Goal: Task Accomplishment & Management: Manage account settings

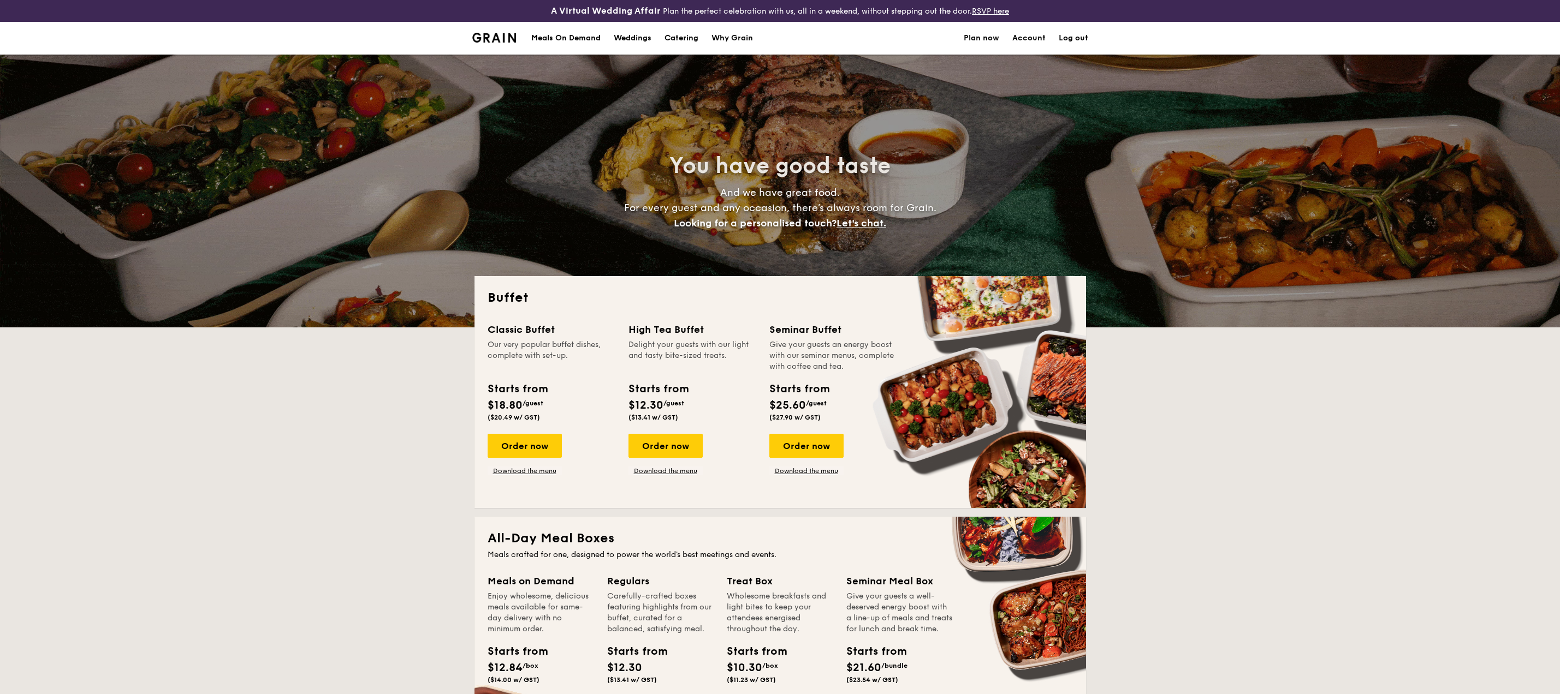
select select
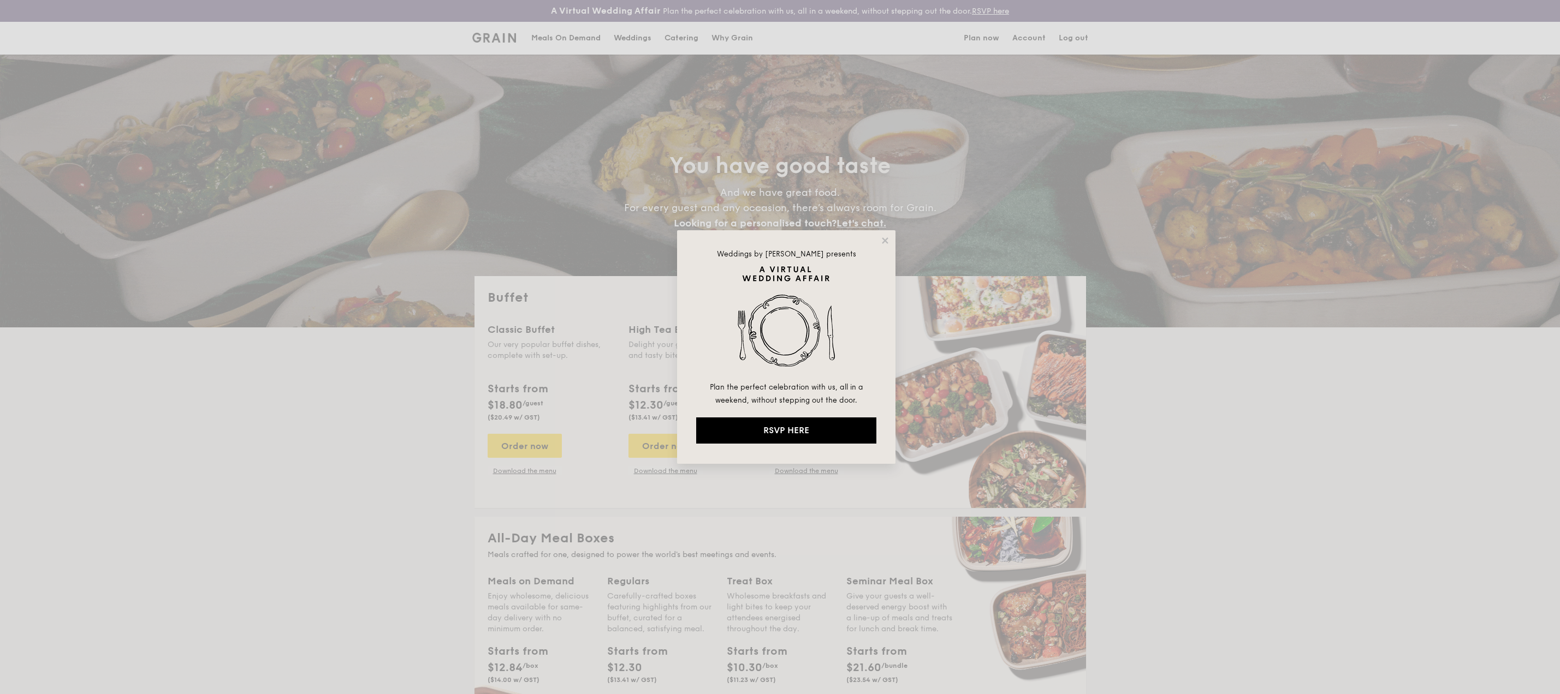
select select
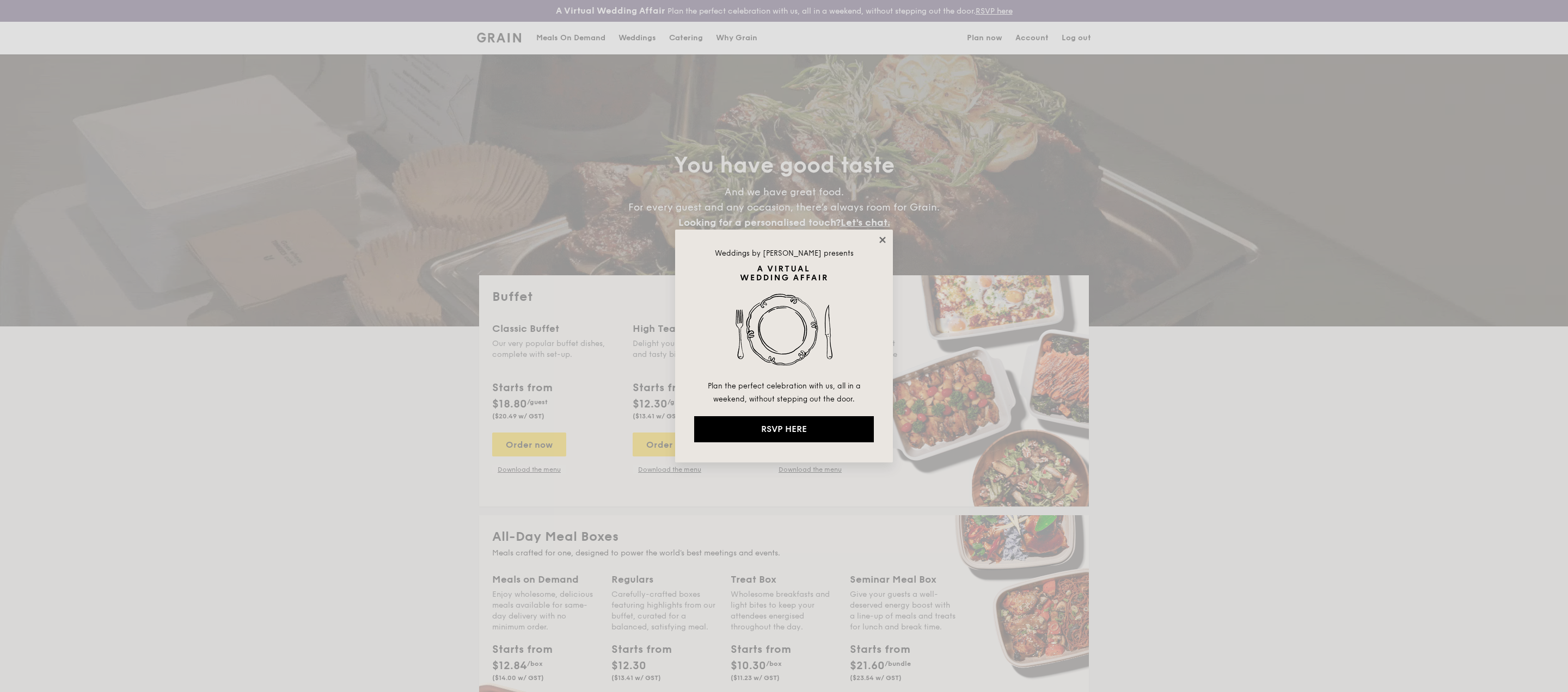
click at [882, 240] on icon at bounding box center [883, 239] width 6 height 6
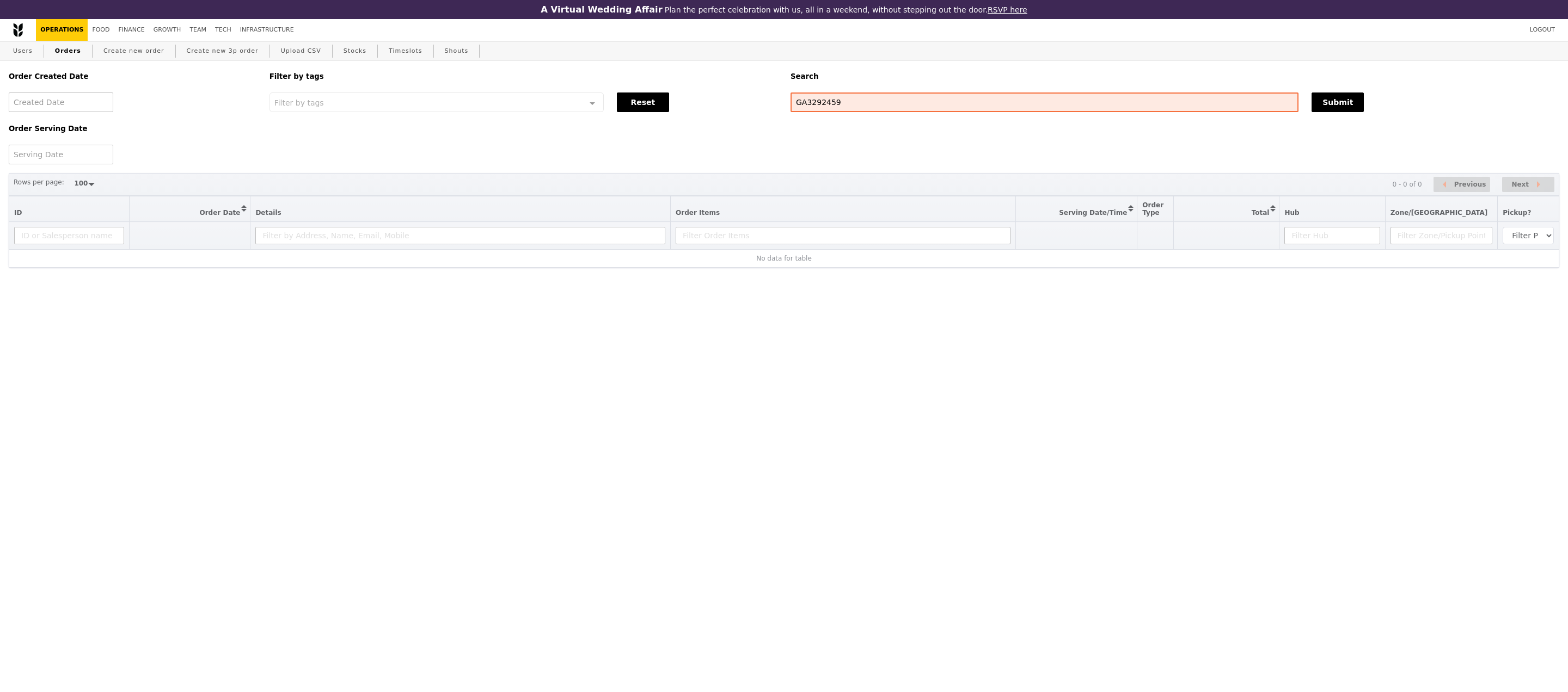
select select "100"
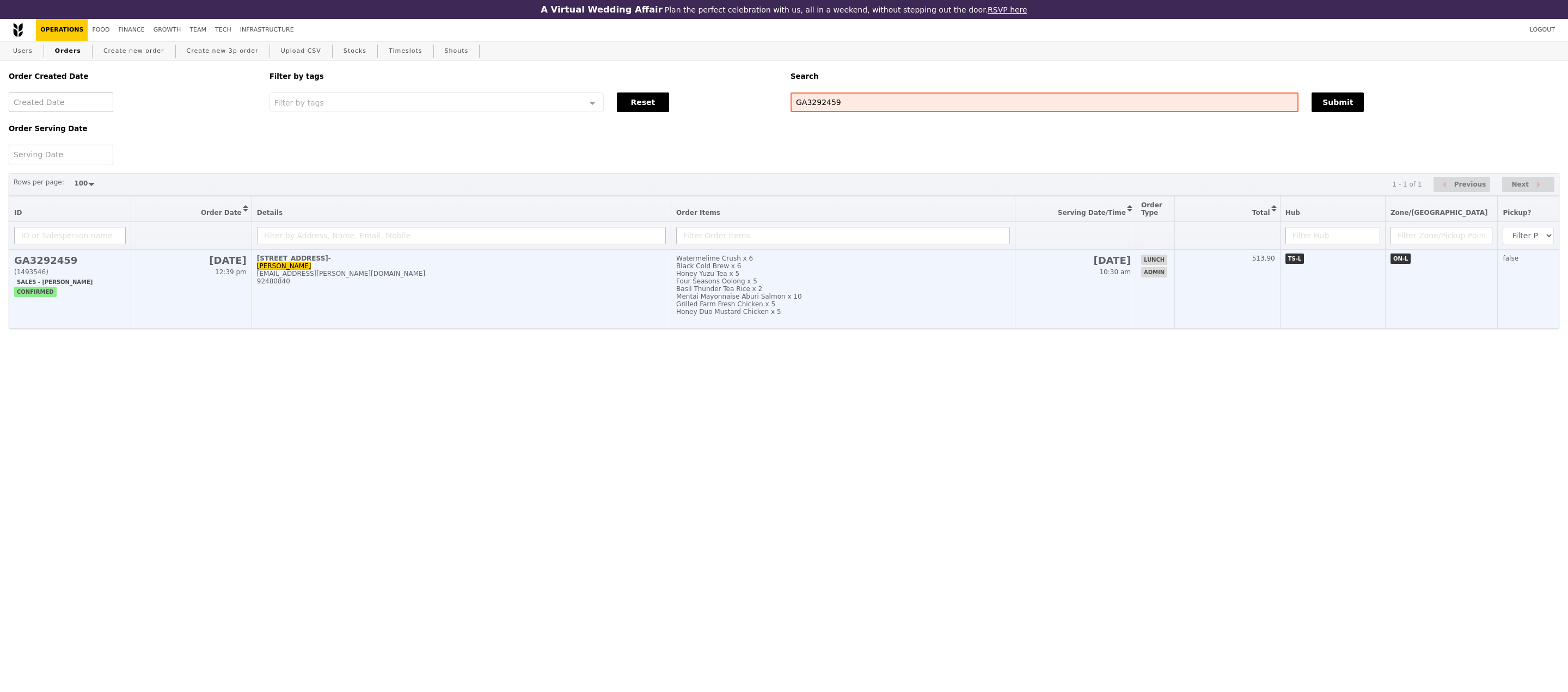
click at [64, 266] on h2 "GA3292459" at bounding box center [70, 259] width 112 height 11
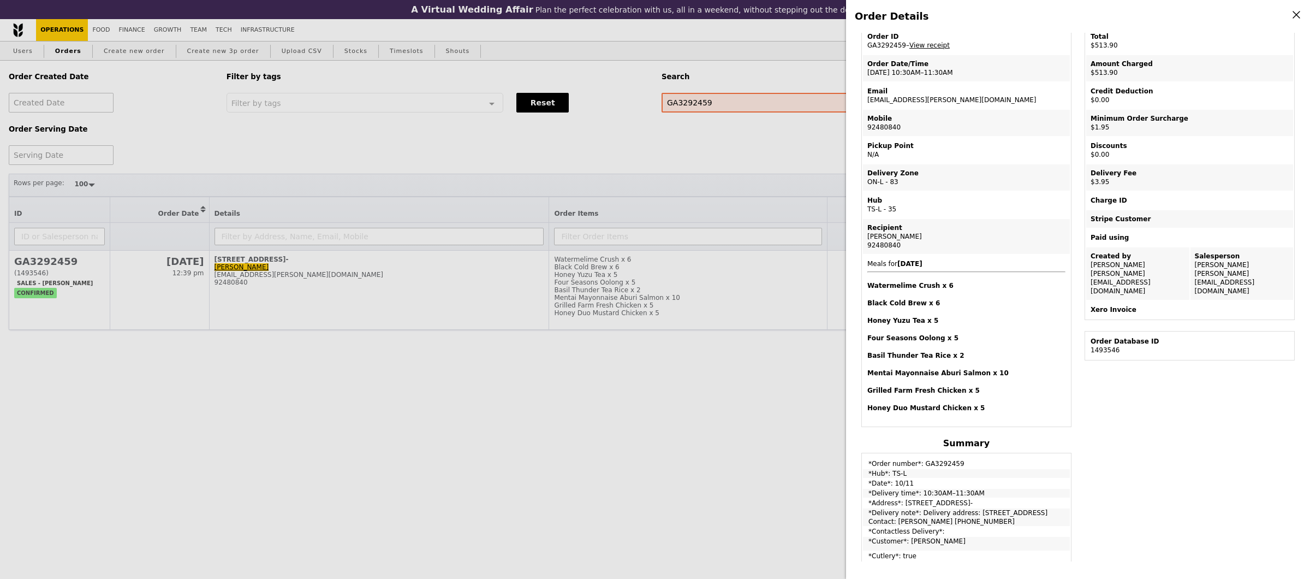
scroll to position [49, 0]
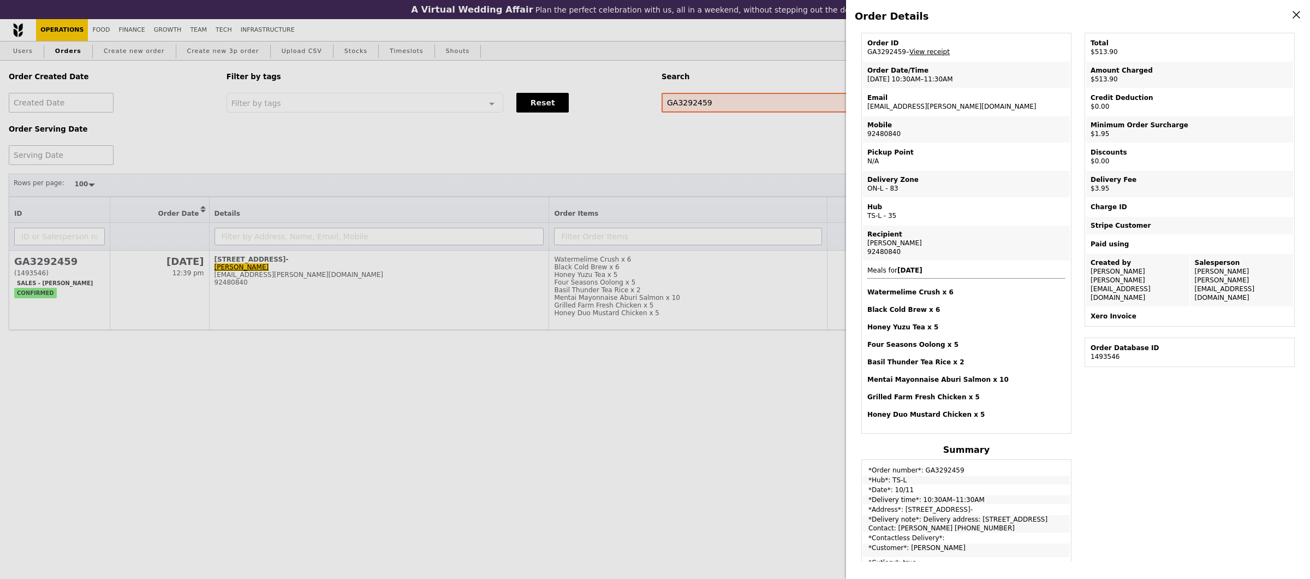
drag, startPoint x: 292, startPoint y: 277, endPoint x: 216, endPoint y: 277, distance: 76.4
click at [216, 277] on div "Order Details Edit order Changelog Cancel Order ID GA3292459 – View receipt Ord…" at bounding box center [655, 289] width 1310 height 579
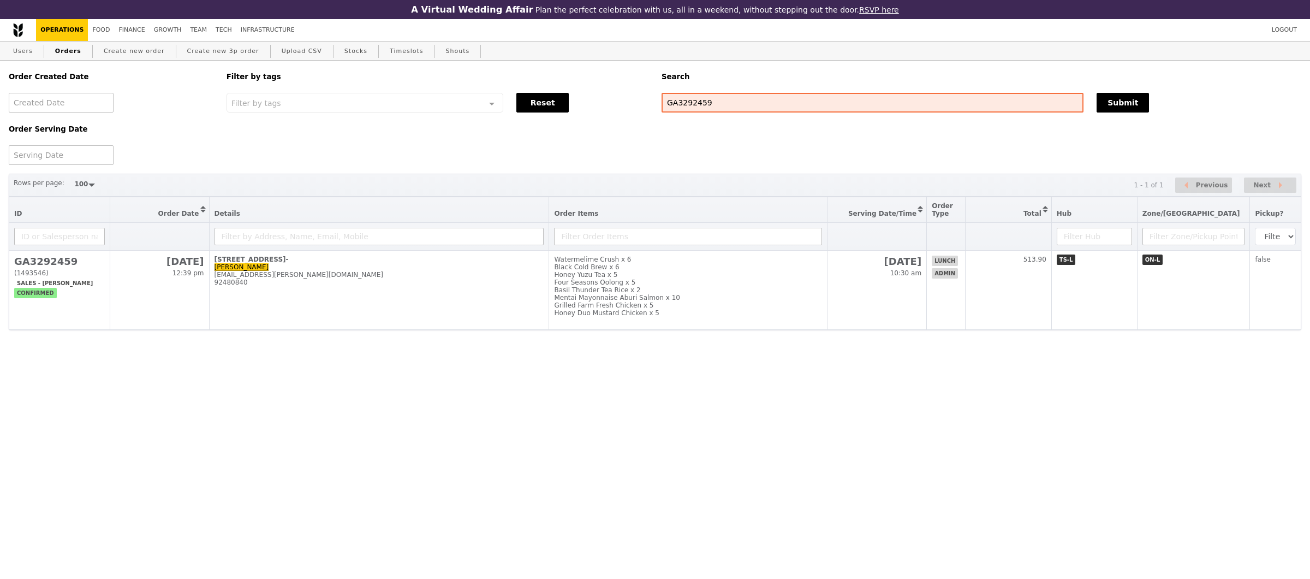
scroll to position [96, 0]
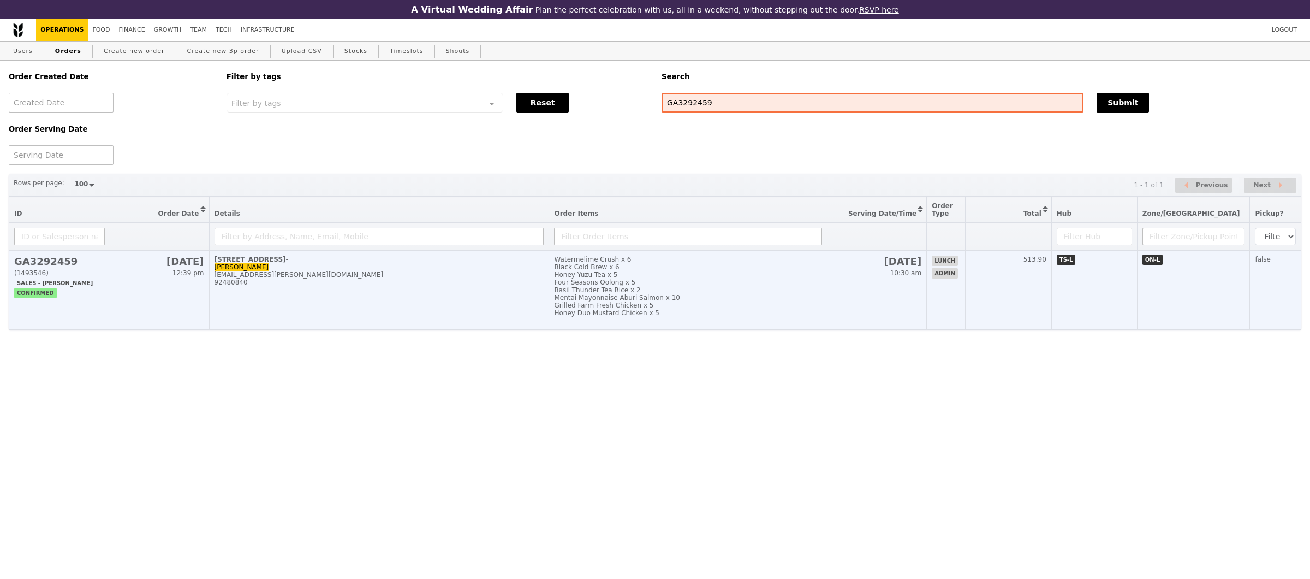
click at [284, 276] on div "[EMAIL_ADDRESS][PERSON_NAME][DOMAIN_NAME]" at bounding box center [380, 275] width 330 height 8
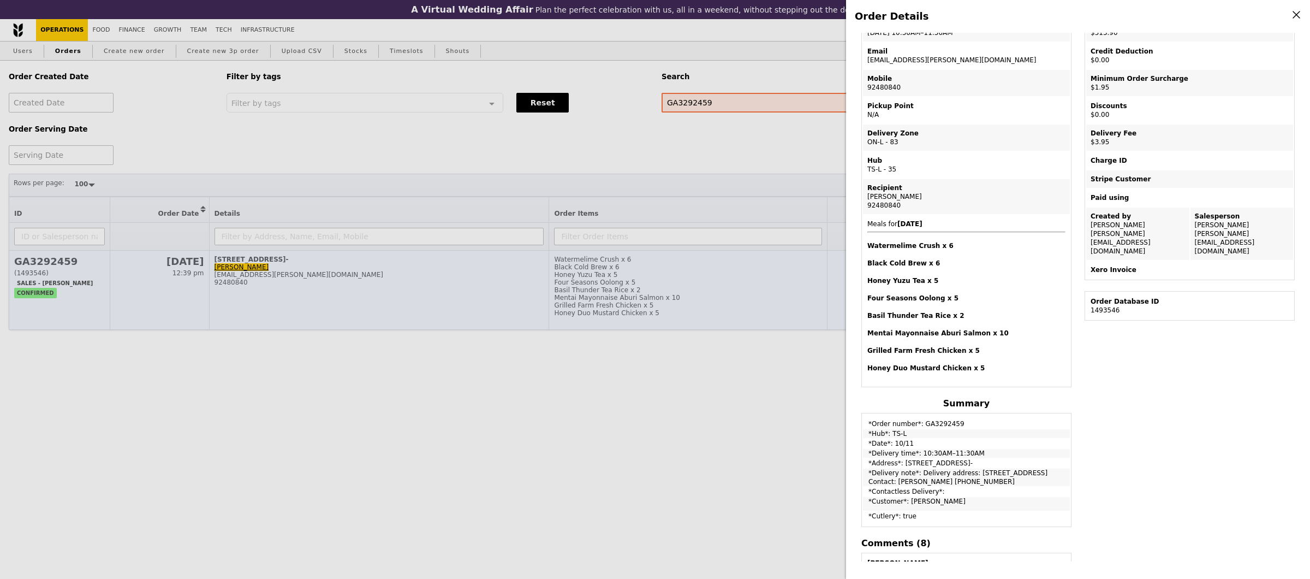
scroll to position [49, 0]
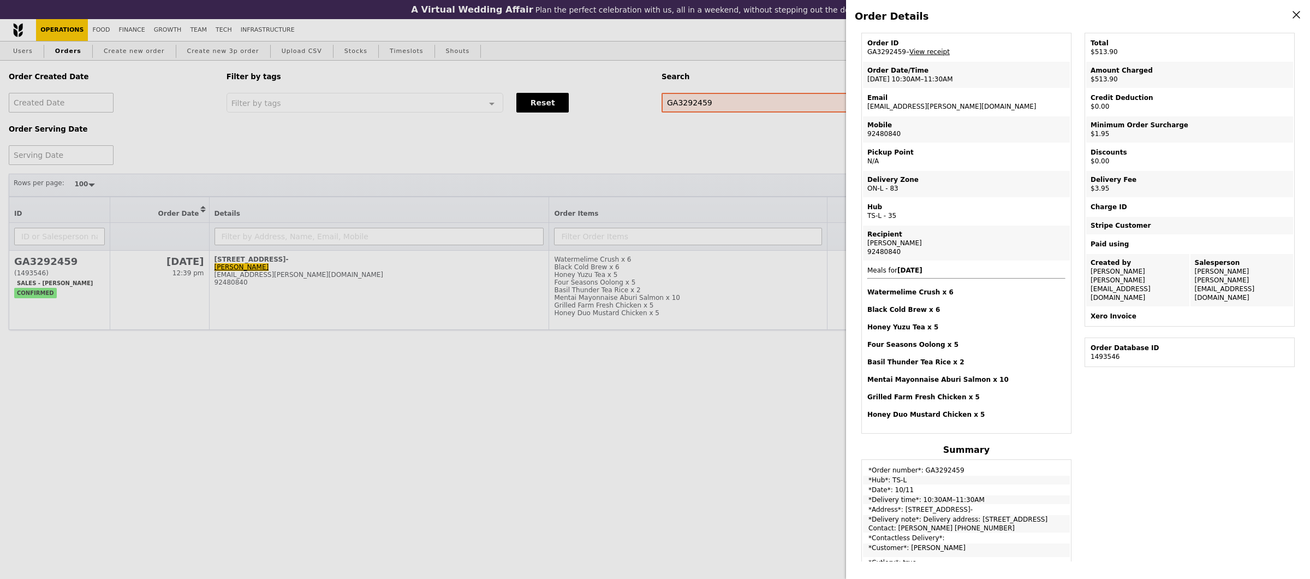
drag, startPoint x: 931, startPoint y: 105, endPoint x: 862, endPoint y: 105, distance: 68.8
click at [862, 105] on table "Order ID GA3292459 – View receipt Order Date/Time 10/11 – 10:30AM–11:30AM Email…" at bounding box center [966, 233] width 210 height 401
copy td "[EMAIL_ADDRESS][PERSON_NAME][DOMAIN_NAME]"
click at [350, 117] on div "Order Details Edit order Changelog Cancel Order ID GA3292459 – View receipt Ord…" at bounding box center [655, 289] width 1310 height 579
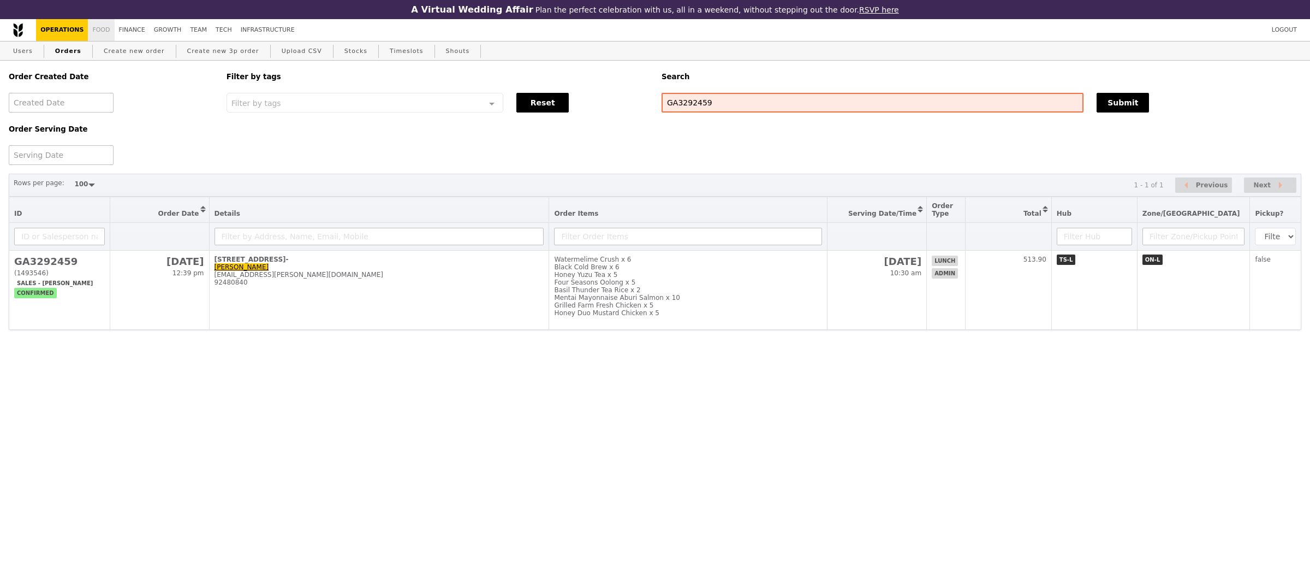
scroll to position [96, 0]
click at [123, 26] on link "Finance" at bounding box center [132, 30] width 35 height 22
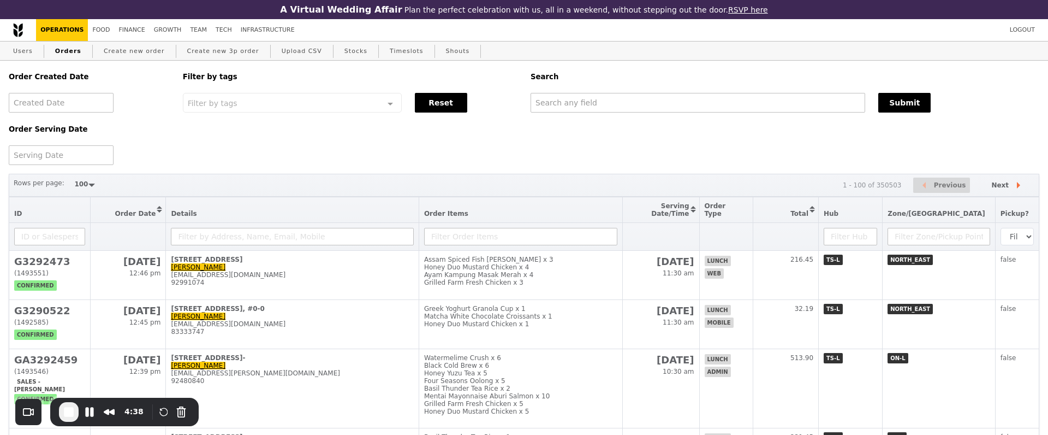
select select "100"
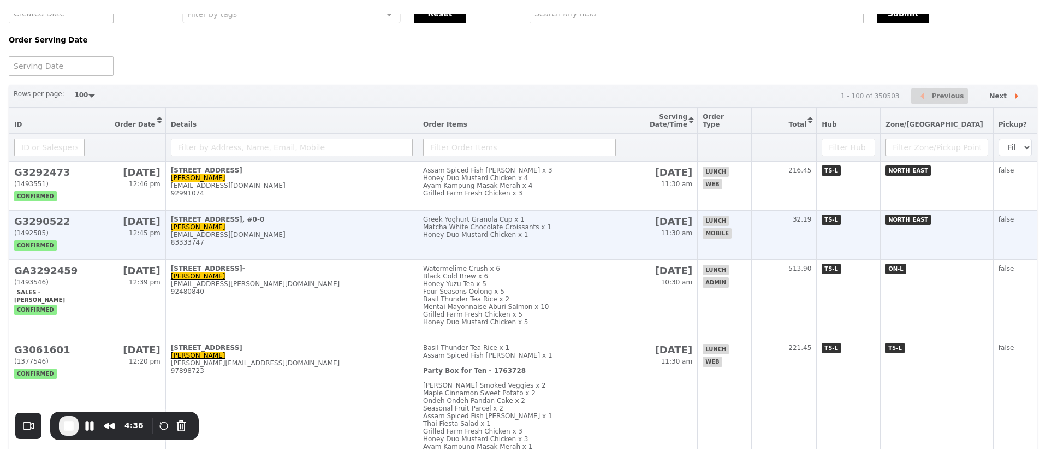
scroll to position [104, 0]
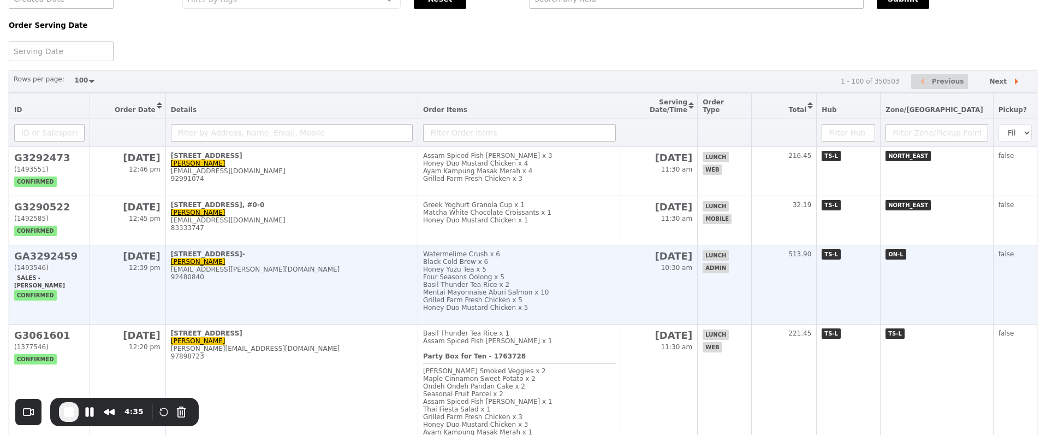
click at [41, 251] on h2 "GA3292459" at bounding box center [49, 255] width 70 height 11
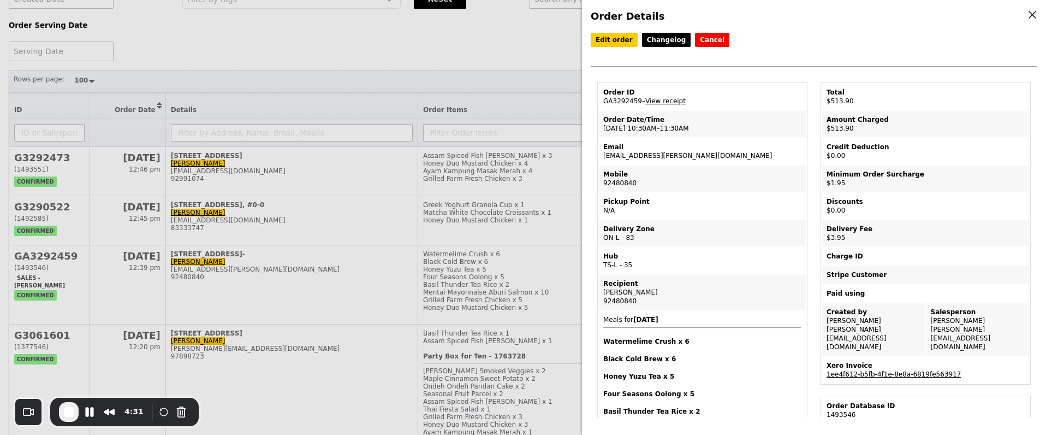
click at [843, 370] on link "1ee4f612-b5fb-4f1e-8e8a-6819fe563917" at bounding box center [893, 374] width 134 height 8
